Goal: Task Accomplishment & Management: Manage account settings

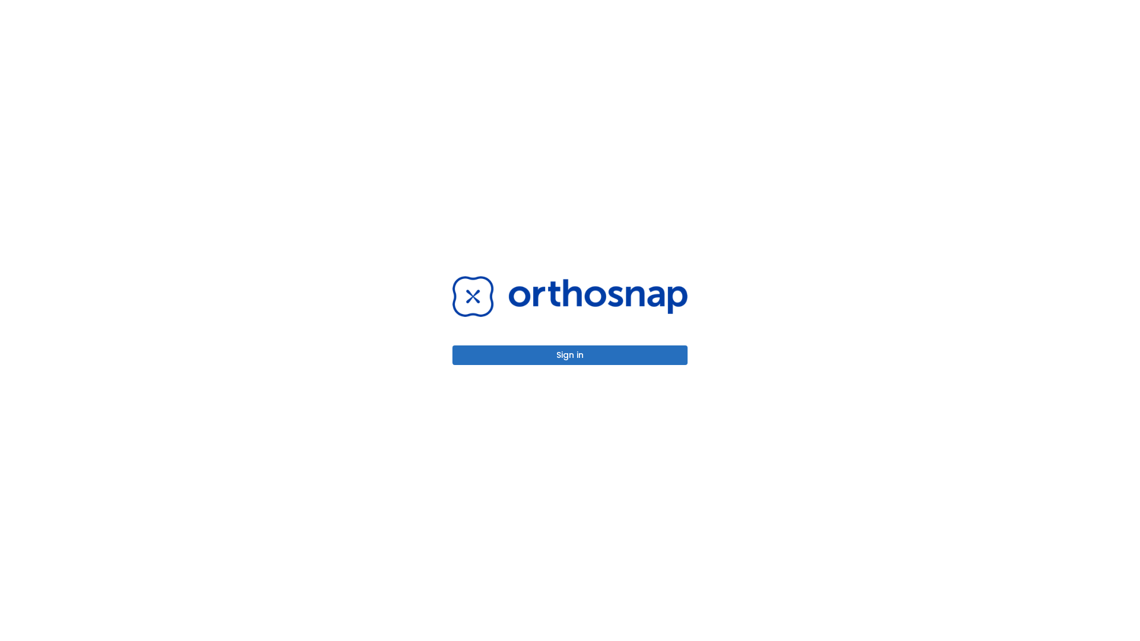
click at [570, 355] on button "Sign in" at bounding box center [570, 356] width 235 height 20
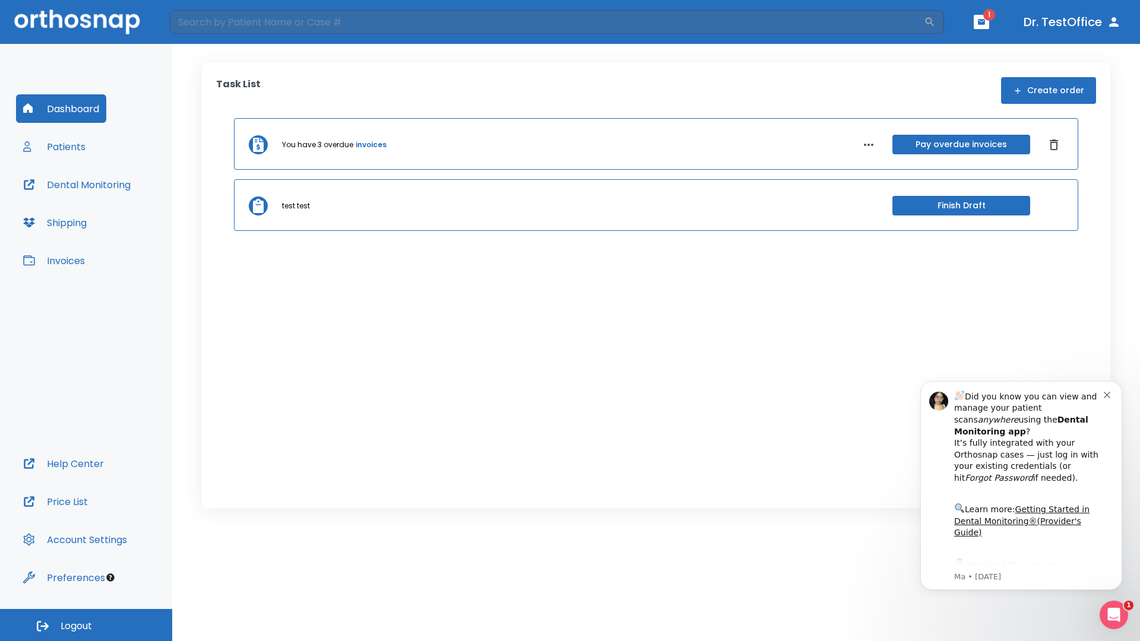
click at [86, 625] on span "Logout" at bounding box center [76, 626] width 31 height 13
